Goal: Task Accomplishment & Management: Use online tool/utility

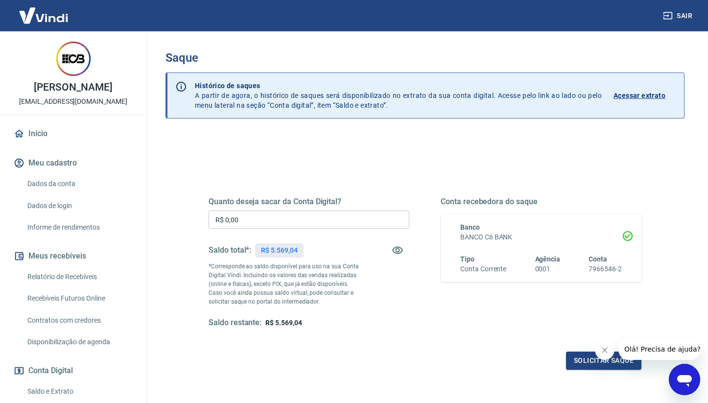
click at [296, 212] on input "R$ 0,00" at bounding box center [309, 220] width 201 height 18
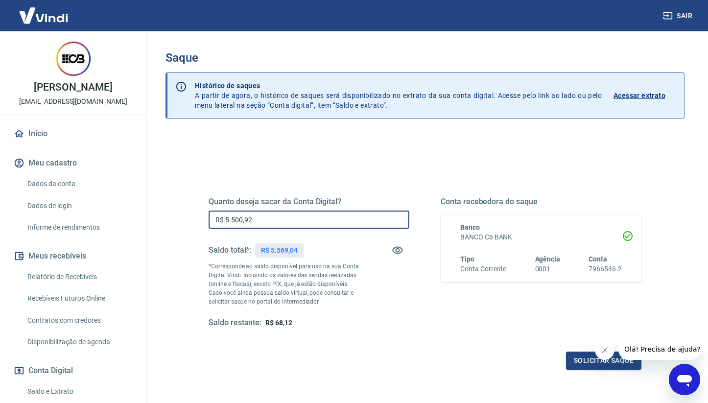
type input "R$ 5.500,92"
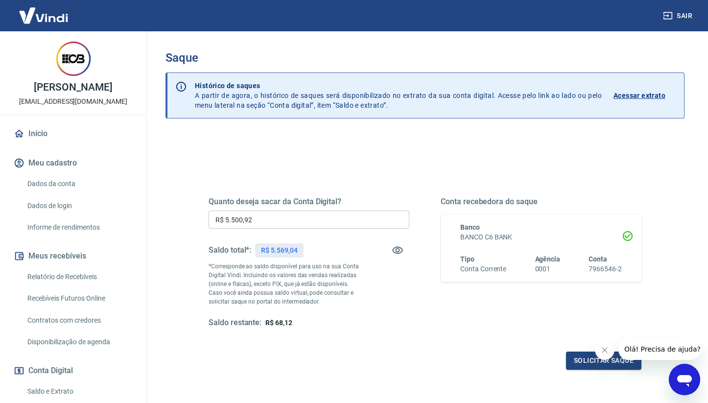
click at [602, 352] on icon "Fechar mensagem da empresa" at bounding box center [605, 350] width 8 height 8
click at [597, 357] on button "Solicitar saque" at bounding box center [603, 361] width 75 height 18
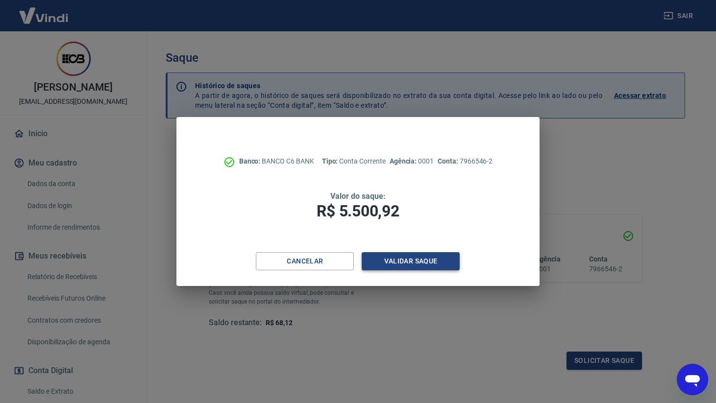
click at [425, 258] on button "Validar saque" at bounding box center [410, 261] width 98 height 18
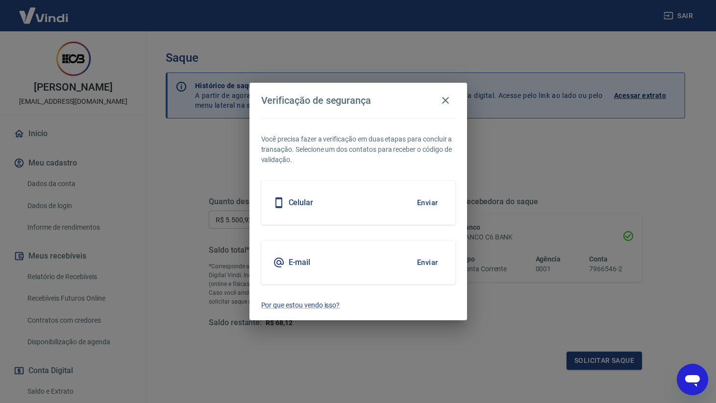
click at [430, 208] on button "Enviar" at bounding box center [427, 202] width 32 height 21
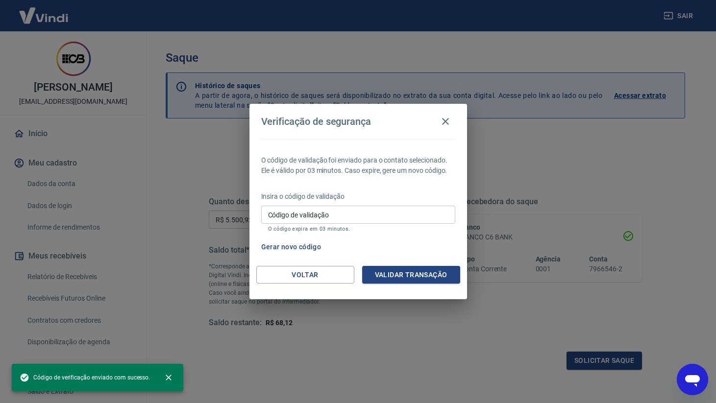
click at [316, 218] on input "Código de validação" at bounding box center [358, 215] width 194 height 18
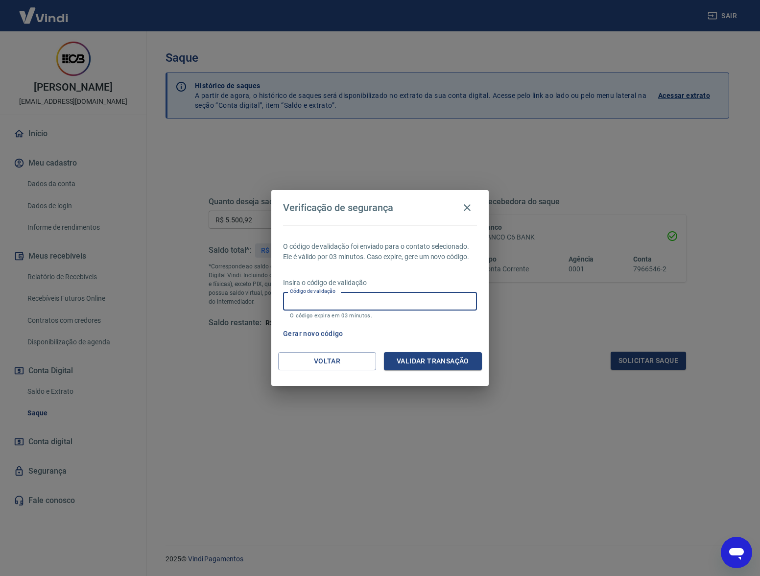
click at [354, 302] on input "Código de validação" at bounding box center [380, 301] width 194 height 18
click at [321, 364] on button "Voltar" at bounding box center [327, 361] width 98 height 18
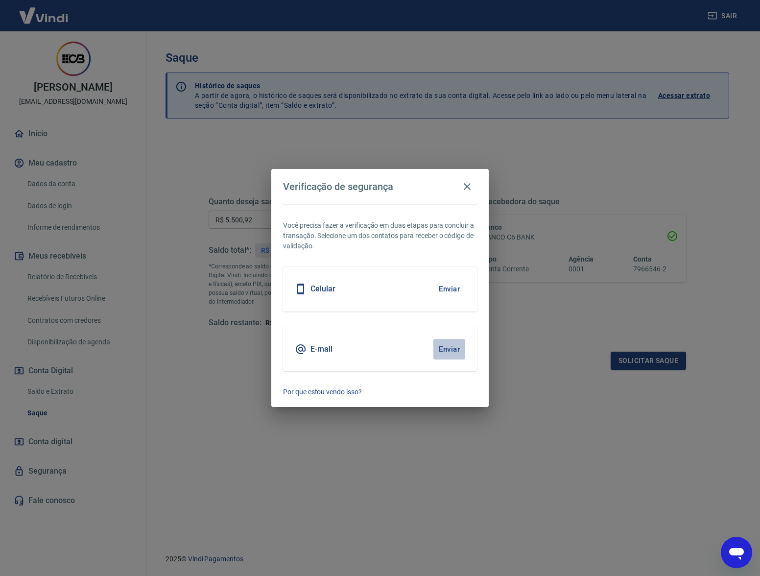
click at [460, 347] on button "Enviar" at bounding box center [449, 349] width 32 height 21
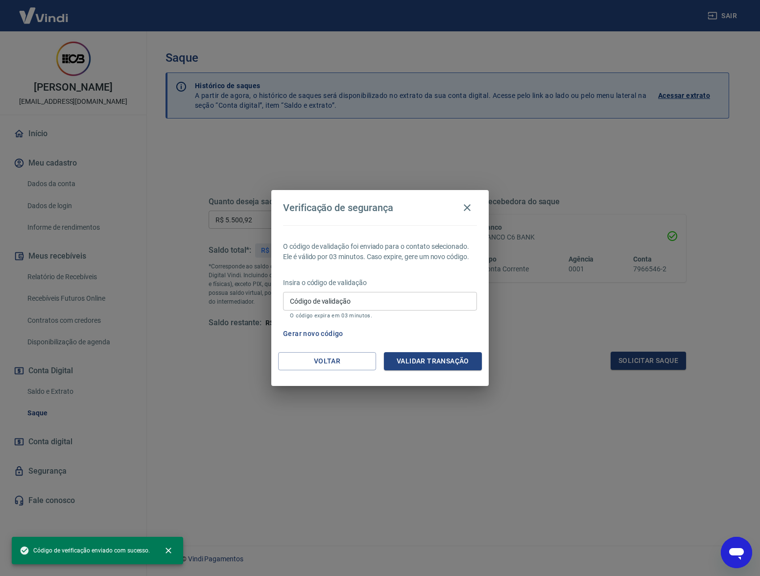
click at [369, 305] on input "Código de validação" at bounding box center [380, 301] width 194 height 18
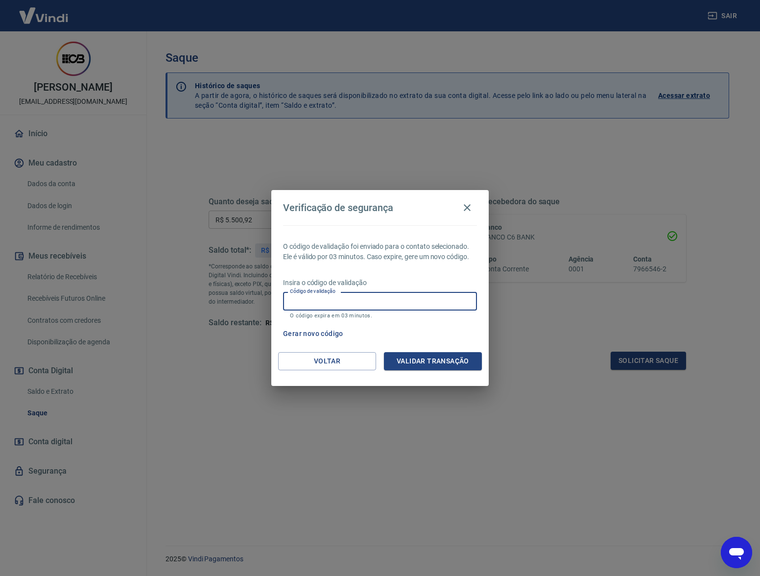
paste input "654222"
type input "654222"
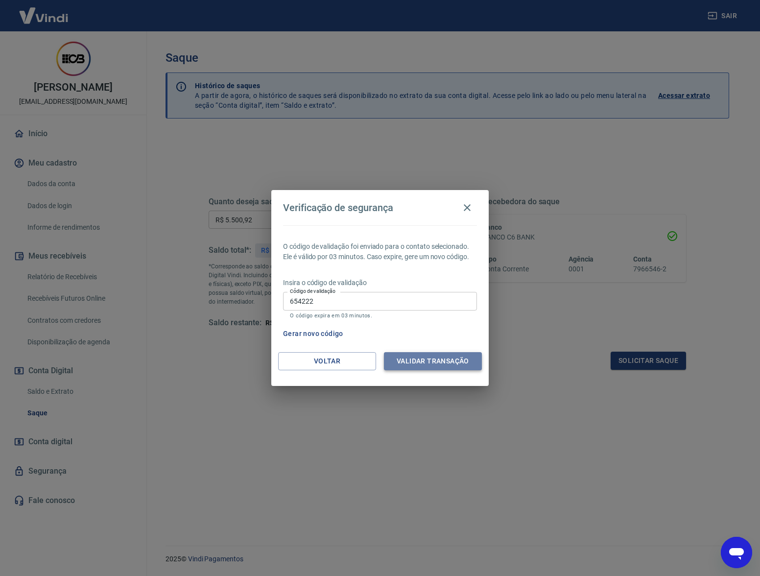
click at [439, 359] on button "Validar transação" at bounding box center [433, 361] width 98 height 18
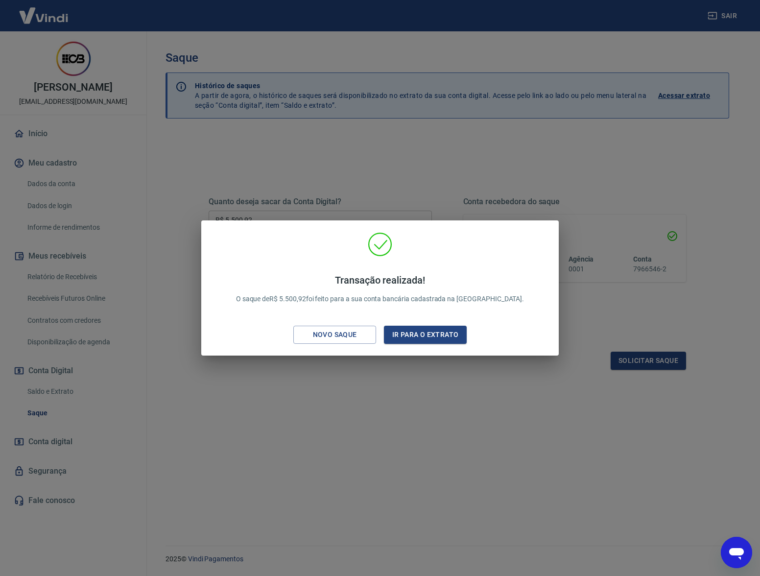
click at [377, 372] on div "Transação realizada! O saque de R$ 5.500,92 foi feito para a sua conta bancária…" at bounding box center [380, 288] width 760 height 576
